Goal: Information Seeking & Learning: Check status

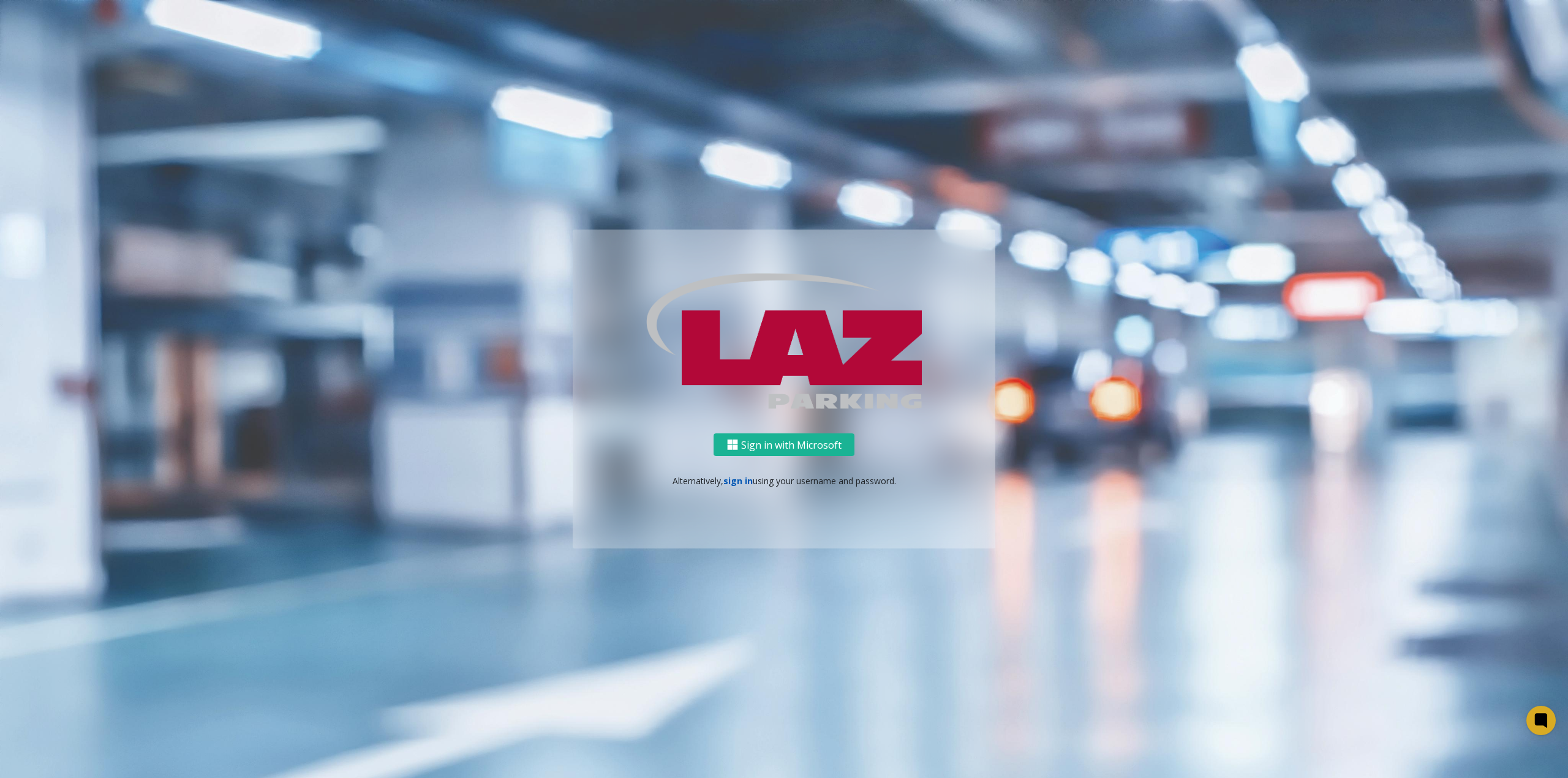
click at [745, 477] on link "sign in" at bounding box center [738, 481] width 29 height 12
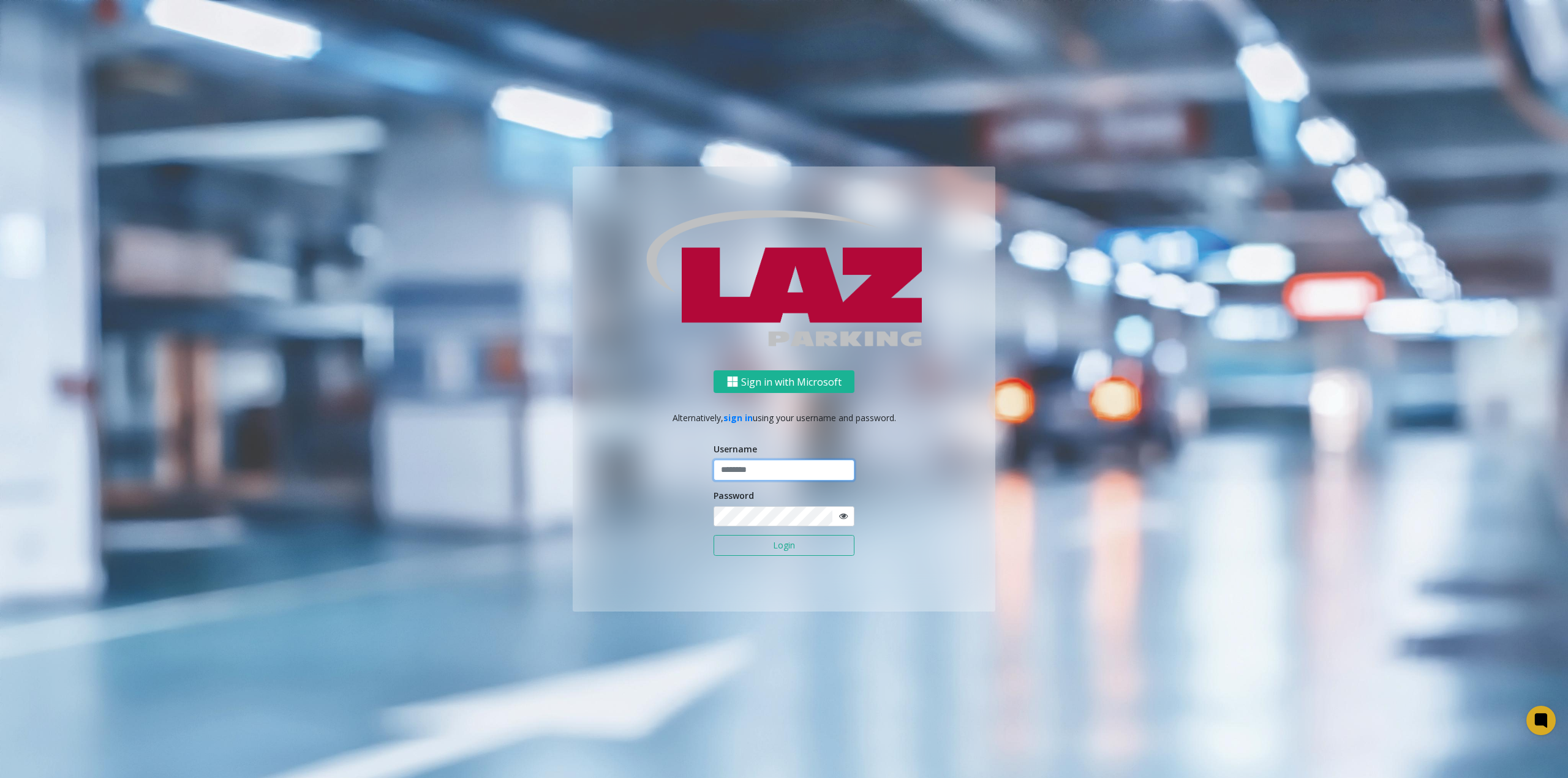
type input "**********"
click at [792, 547] on button "Login" at bounding box center [784, 545] width 141 height 21
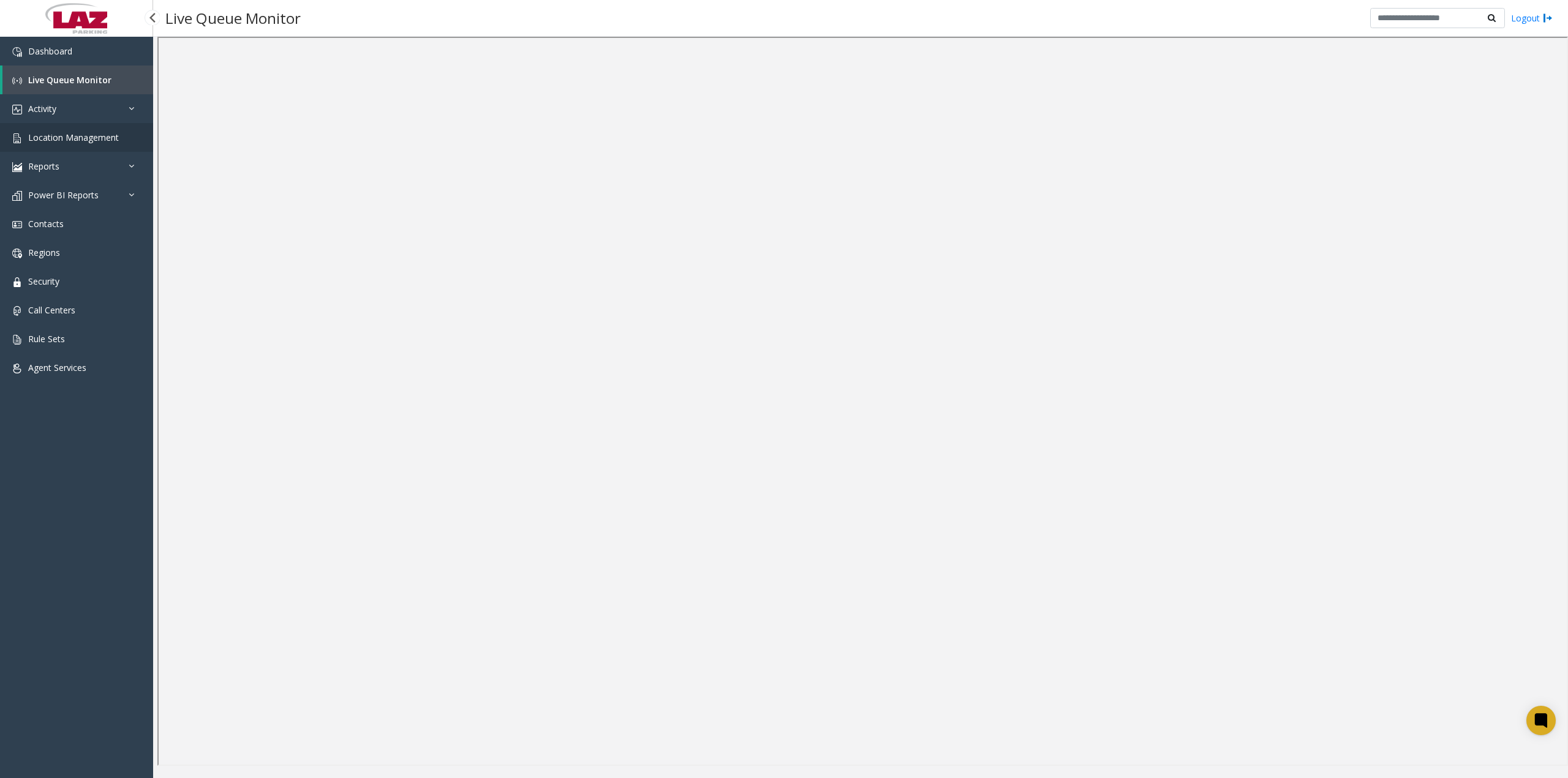
click at [90, 137] on span "Location Management" at bounding box center [74, 138] width 91 height 12
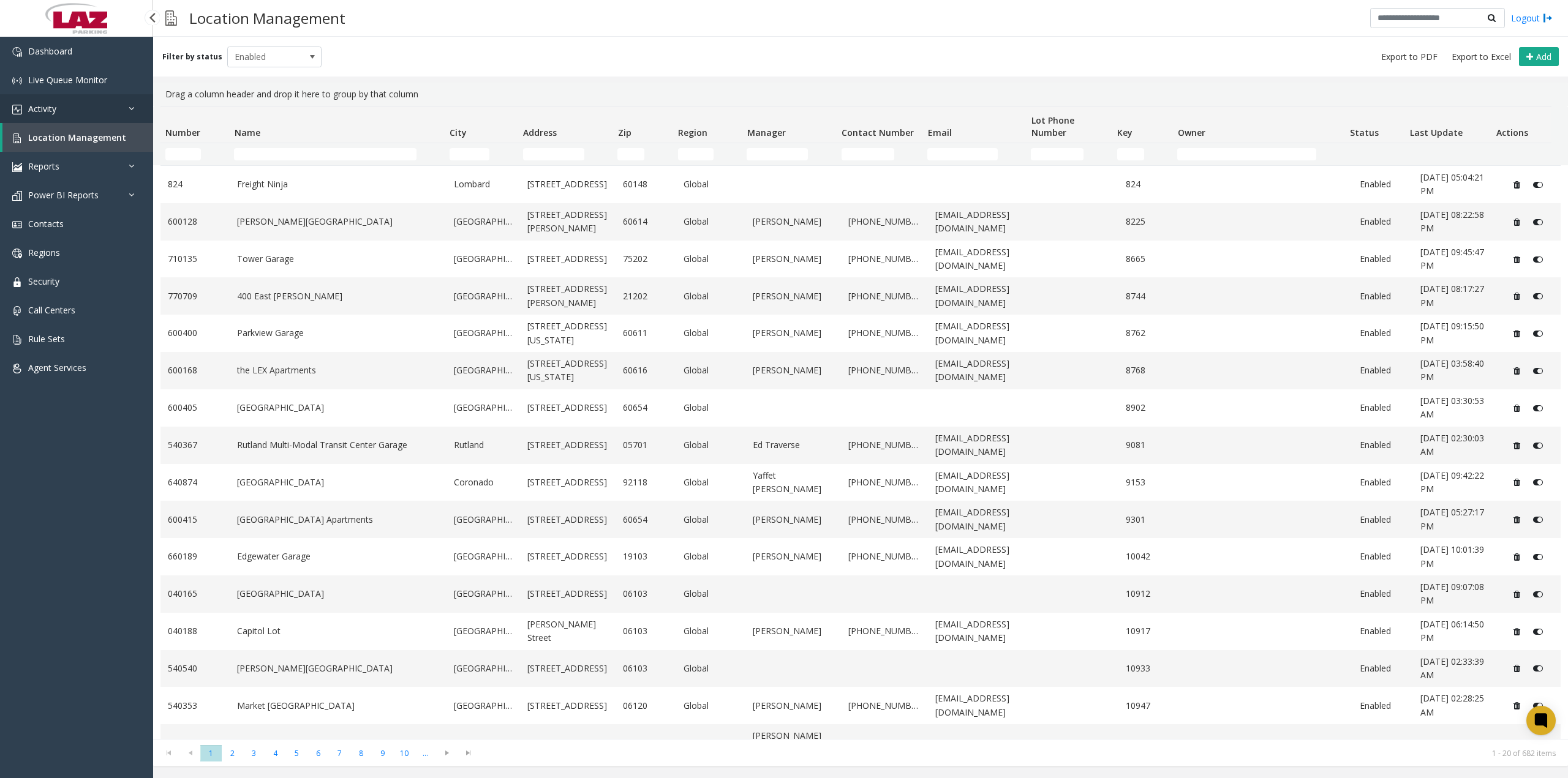
click at [75, 112] on link "Activity" at bounding box center [76, 109] width 153 height 29
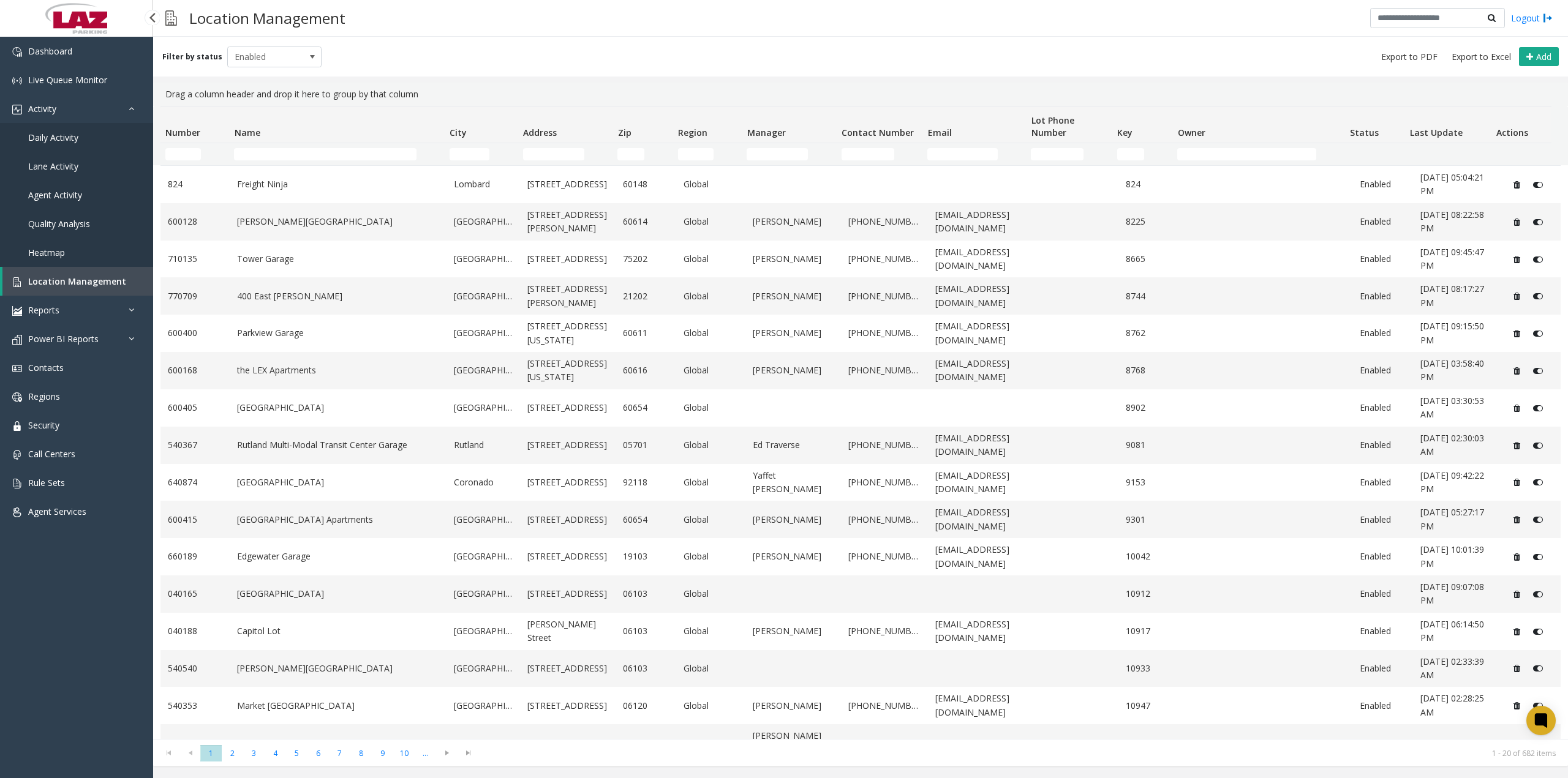
click at [66, 142] on span "Daily Activity" at bounding box center [53, 138] width 51 height 12
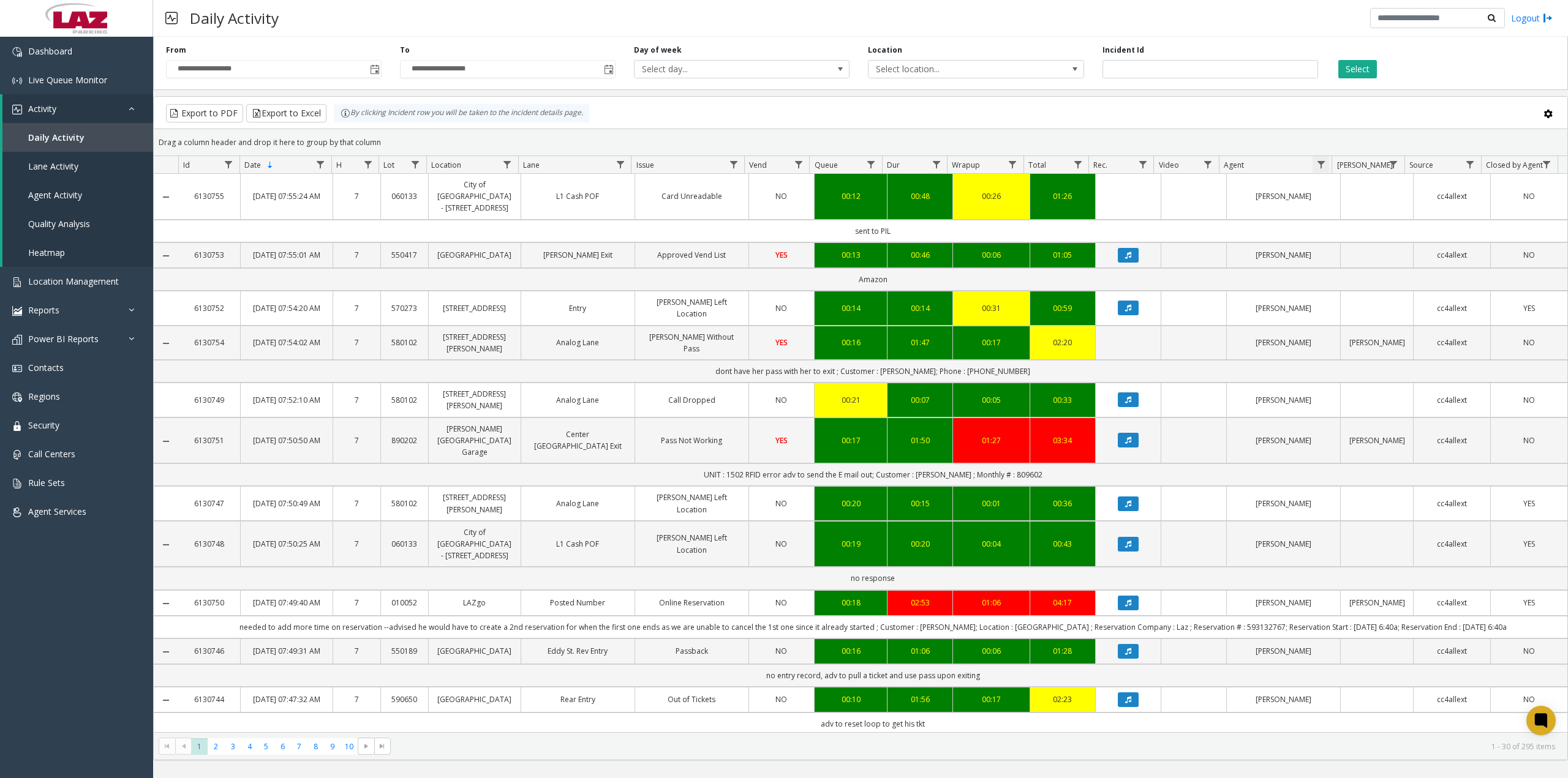
click at [1325, 160] on span "Data table" at bounding box center [1321, 164] width 9 height 9
click at [1337, 211] on input "Agent Filter" at bounding box center [1374, 217] width 104 height 21
type input "******"
click at [1393, 332] on button "Filter" at bounding box center [1400, 330] width 51 height 27
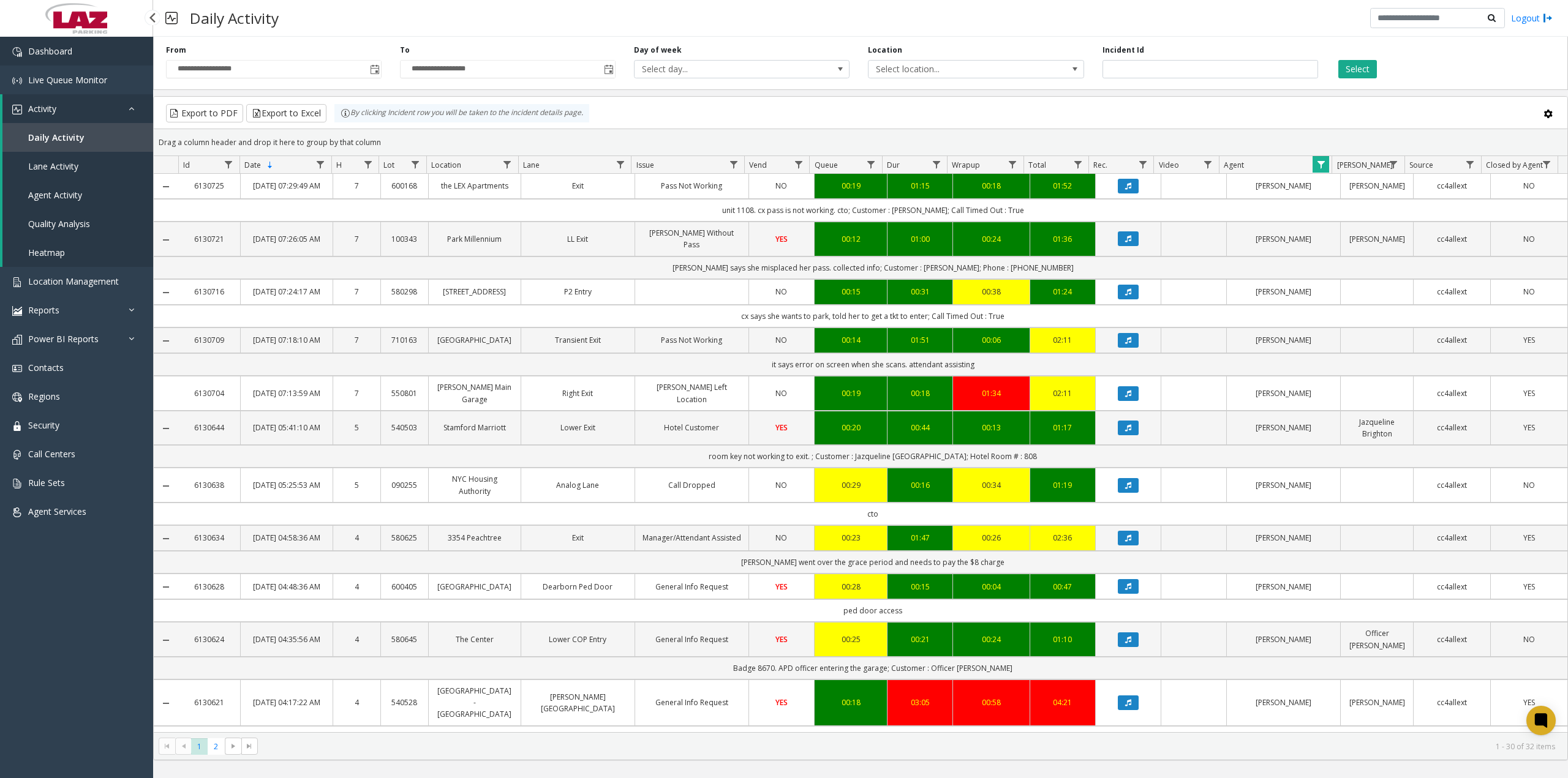
click at [36, 40] on link "Dashboard" at bounding box center [76, 51] width 153 height 29
